Goal: Task Accomplishment & Management: Use online tool/utility

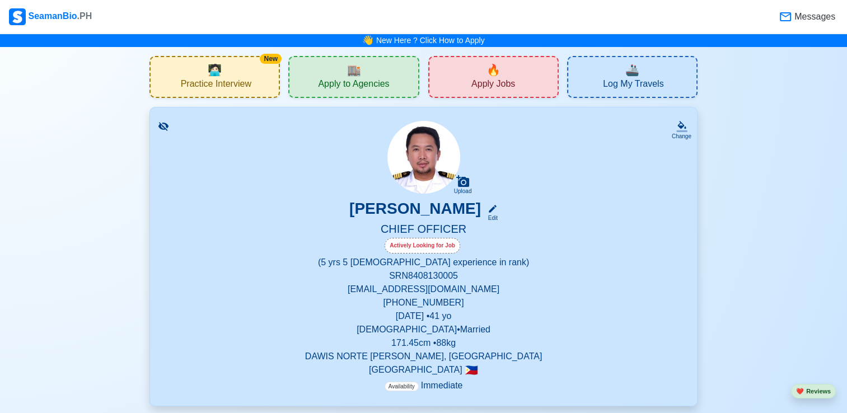
click at [318, 87] on span "Apply to Agencies" at bounding box center [353, 85] width 71 height 14
click at [477, 83] on span "Apply Jobs" at bounding box center [493, 85] width 44 height 14
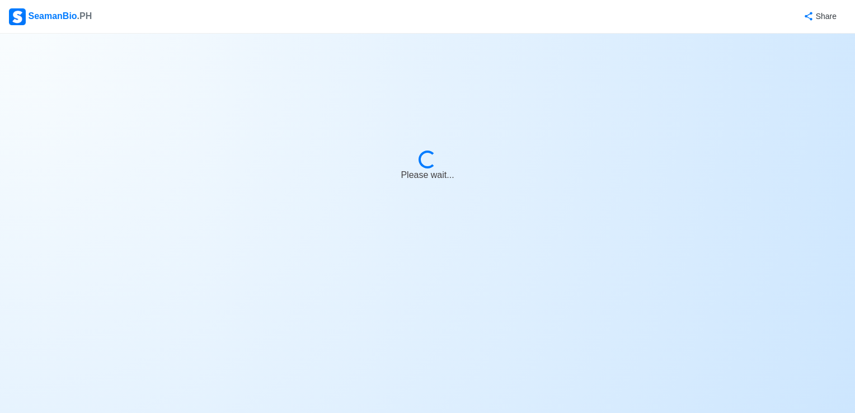
select select "Chief Officer"
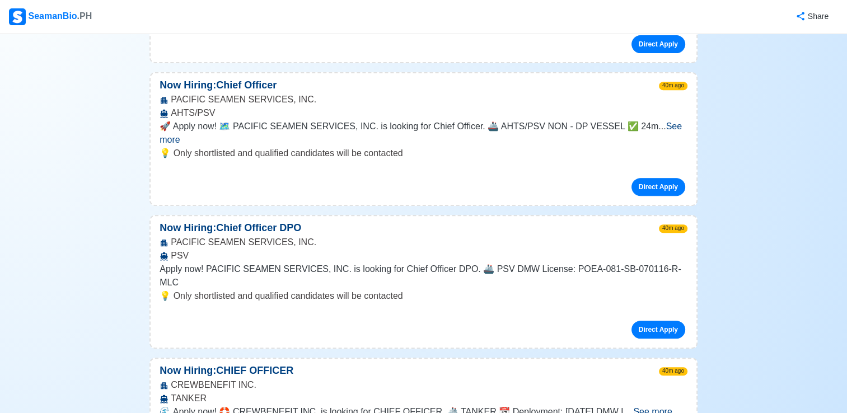
scroll to position [559, 0]
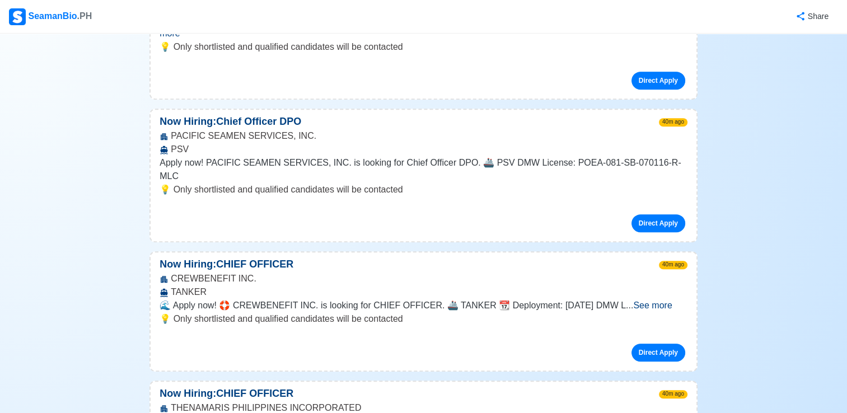
click at [658, 300] on span "See more" at bounding box center [652, 305] width 39 height 10
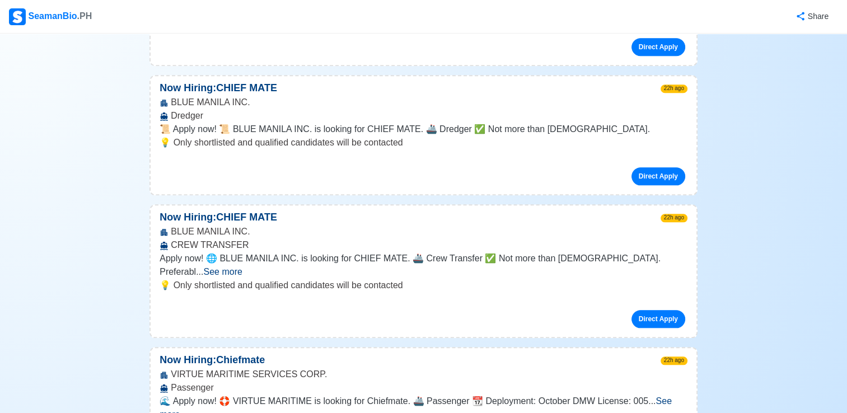
scroll to position [1063, 0]
